Goal: Transaction & Acquisition: Purchase product/service

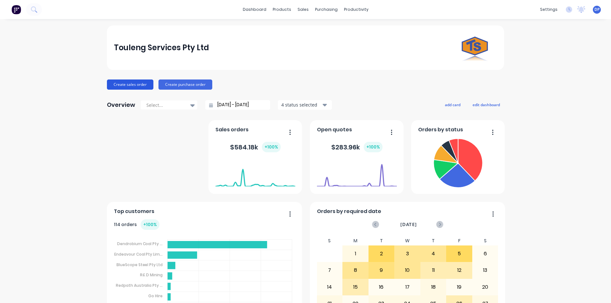
click at [135, 81] on button "Create sales order" at bounding box center [130, 85] width 46 height 10
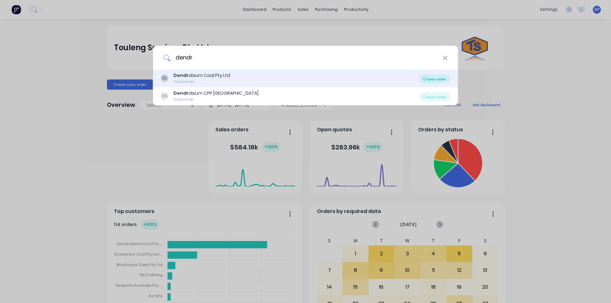
type input "dendr"
click at [438, 79] on div "Create order" at bounding box center [434, 78] width 31 height 9
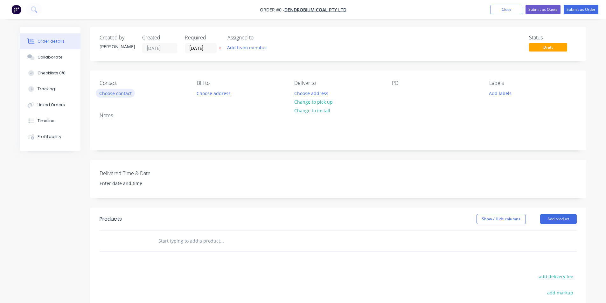
click at [106, 96] on button "Choose contact" at bounding box center [115, 93] width 39 height 9
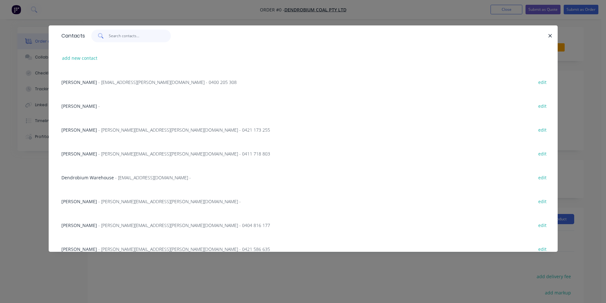
click at [144, 38] on input "text" at bounding box center [140, 36] width 62 height 13
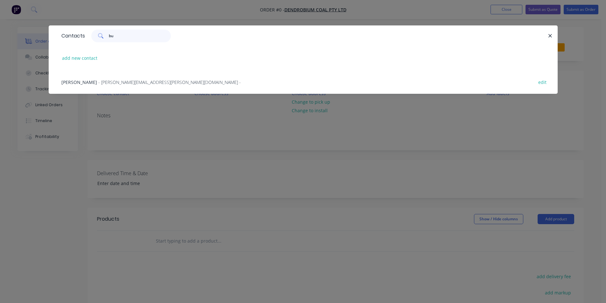
type input "bu"
click at [110, 79] on span "- [PERSON_NAME][EMAIL_ADDRESS][PERSON_NAME][DOMAIN_NAME] -" at bounding box center [169, 82] width 143 height 6
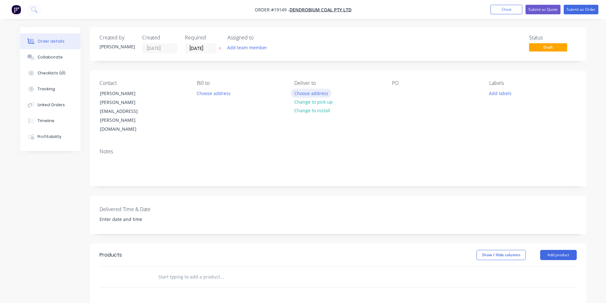
click at [315, 93] on button "Choose address" at bounding box center [311, 93] width 41 height 9
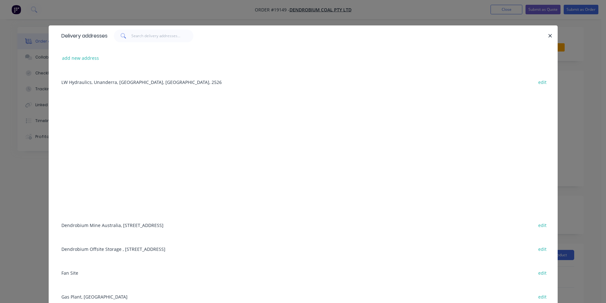
click at [113, 224] on div "Dendrobium Mine [GEOGRAPHIC_DATA], [STREET_ADDRESS] edit" at bounding box center [303, 225] width 490 height 24
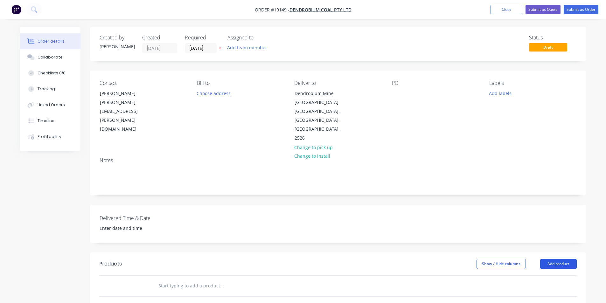
click at [566, 259] on button "Add product" at bounding box center [558, 264] width 37 height 10
click at [551, 288] on div "Basic product" at bounding box center [546, 292] width 49 height 9
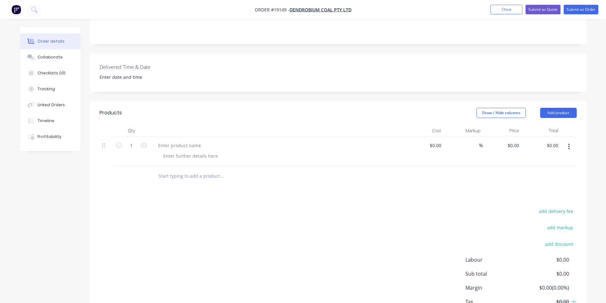
scroll to position [159, 0]
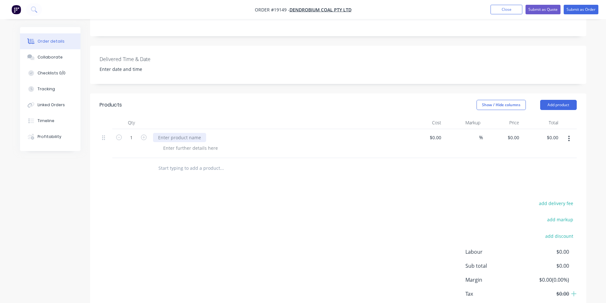
click at [186, 133] on div at bounding box center [179, 137] width 53 height 9
click at [191, 143] on div at bounding box center [190, 147] width 65 height 9
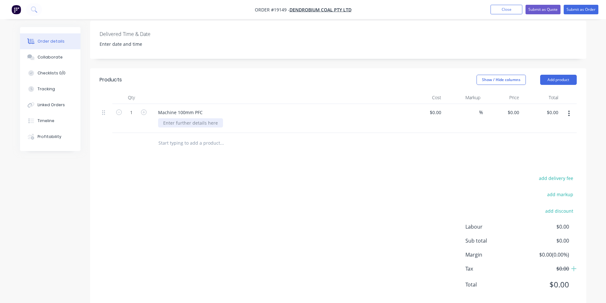
scroll to position [188, 0]
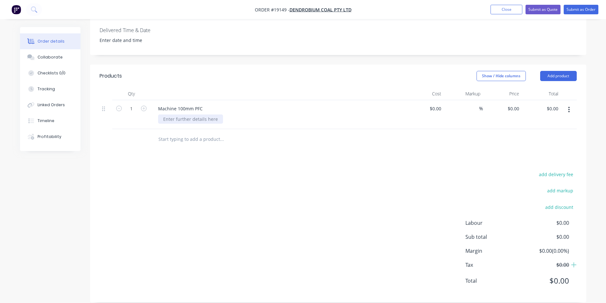
click at [178, 115] on div at bounding box center [190, 119] width 65 height 9
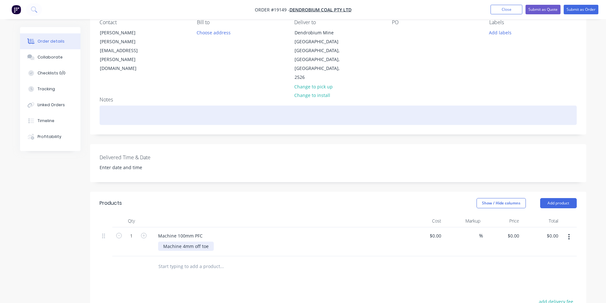
scroll to position [0, 0]
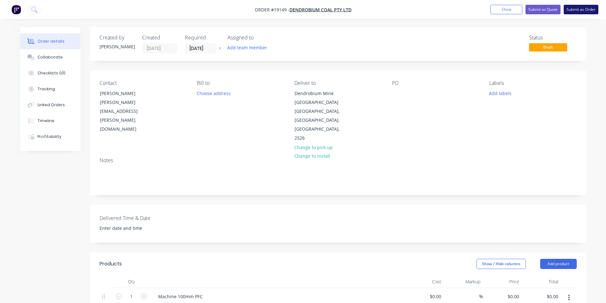
click at [583, 5] on button "Submit as Order" at bounding box center [581, 10] width 35 height 10
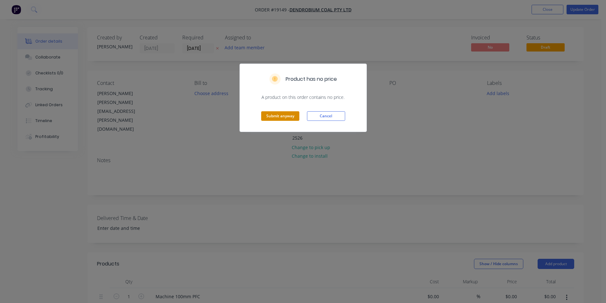
click at [287, 117] on button "Submit anyway" at bounding box center [280, 116] width 38 height 10
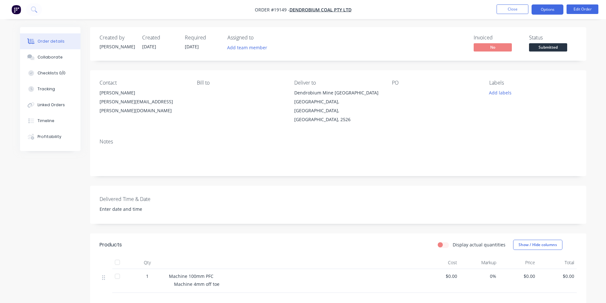
click at [562, 8] on button "Options" at bounding box center [548, 9] width 32 height 10
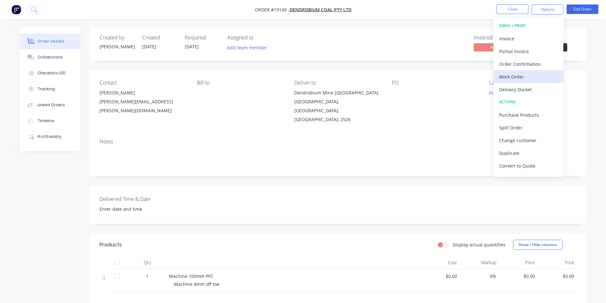
click at [539, 78] on div "Work Order" at bounding box center [528, 76] width 59 height 9
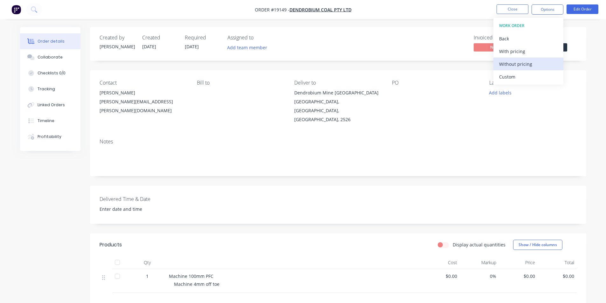
click at [530, 67] on div "Without pricing" at bounding box center [528, 63] width 59 height 9
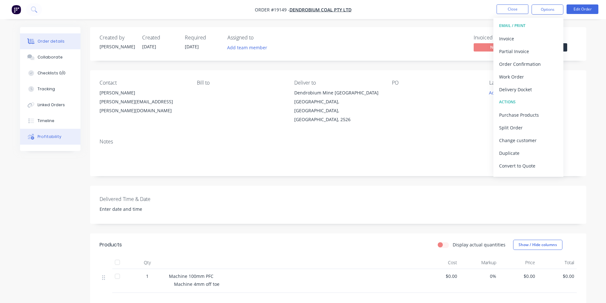
click at [38, 133] on button "Profitability" at bounding box center [50, 137] width 60 height 16
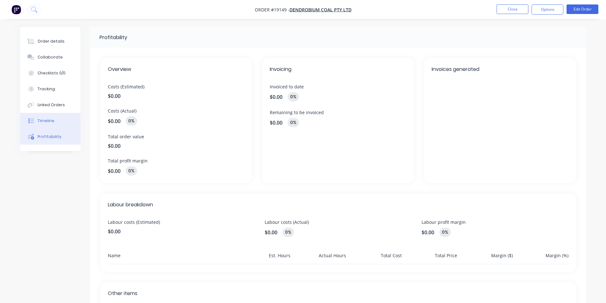
click at [44, 120] on div "Timeline" at bounding box center [46, 121] width 17 height 6
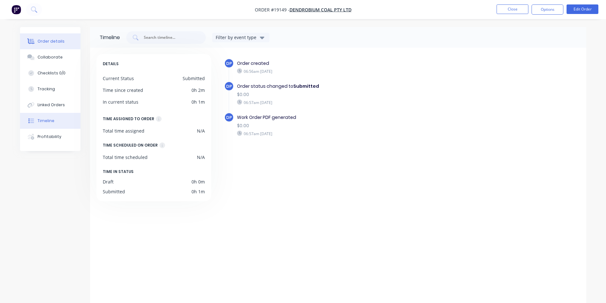
click at [46, 40] on div "Order details" at bounding box center [51, 41] width 27 height 6
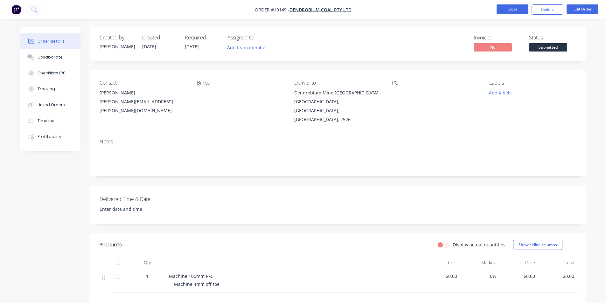
click at [509, 10] on button "Close" at bounding box center [513, 9] width 32 height 10
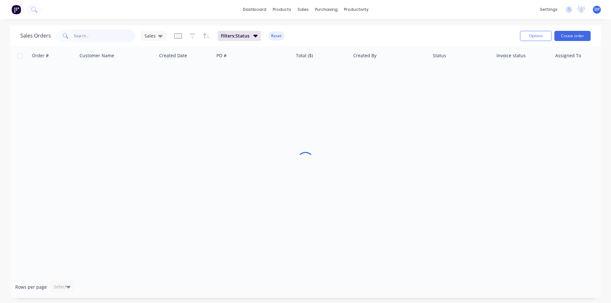
click at [82, 34] on input "text" at bounding box center [105, 36] width 62 height 13
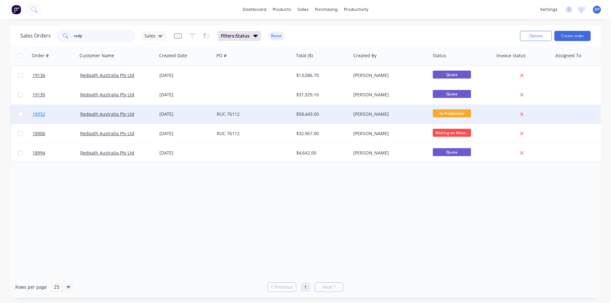
type input "redp"
click at [40, 114] on span "18932" at bounding box center [38, 114] width 13 height 6
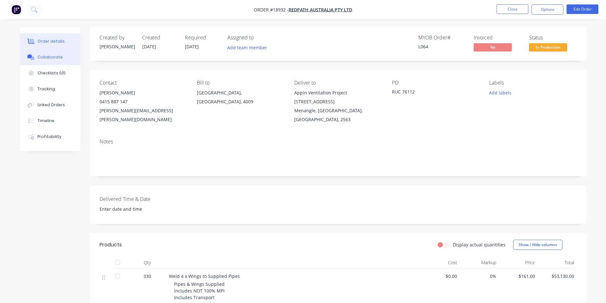
click at [57, 55] on div "Collaborate" at bounding box center [50, 57] width 25 height 6
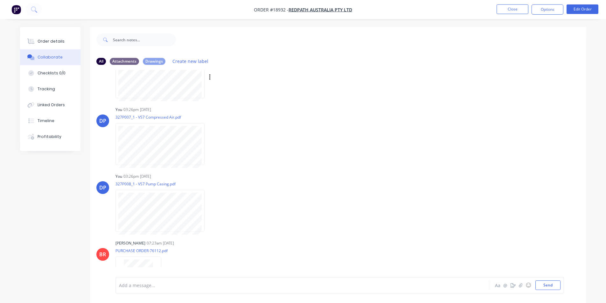
scroll to position [734, 0]
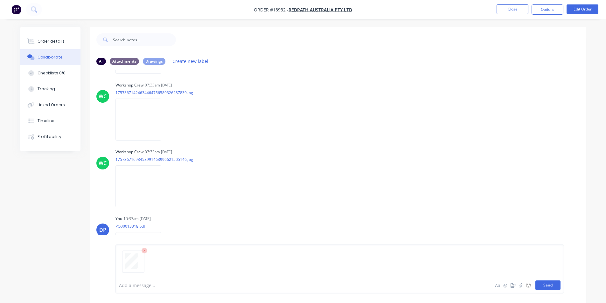
click at [552, 284] on button "Send" at bounding box center [547, 286] width 25 height 10
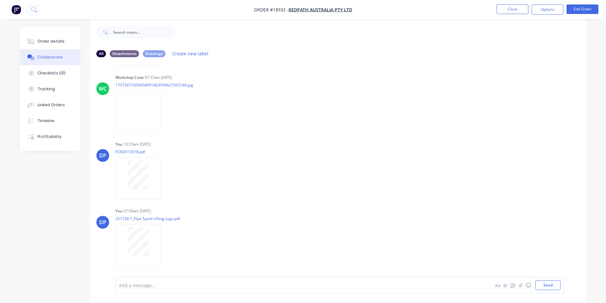
scroll to position [10, 0]
click at [18, 8] on img "button" at bounding box center [16, 10] width 10 height 10
